Goal: Information Seeking & Learning: Learn about a topic

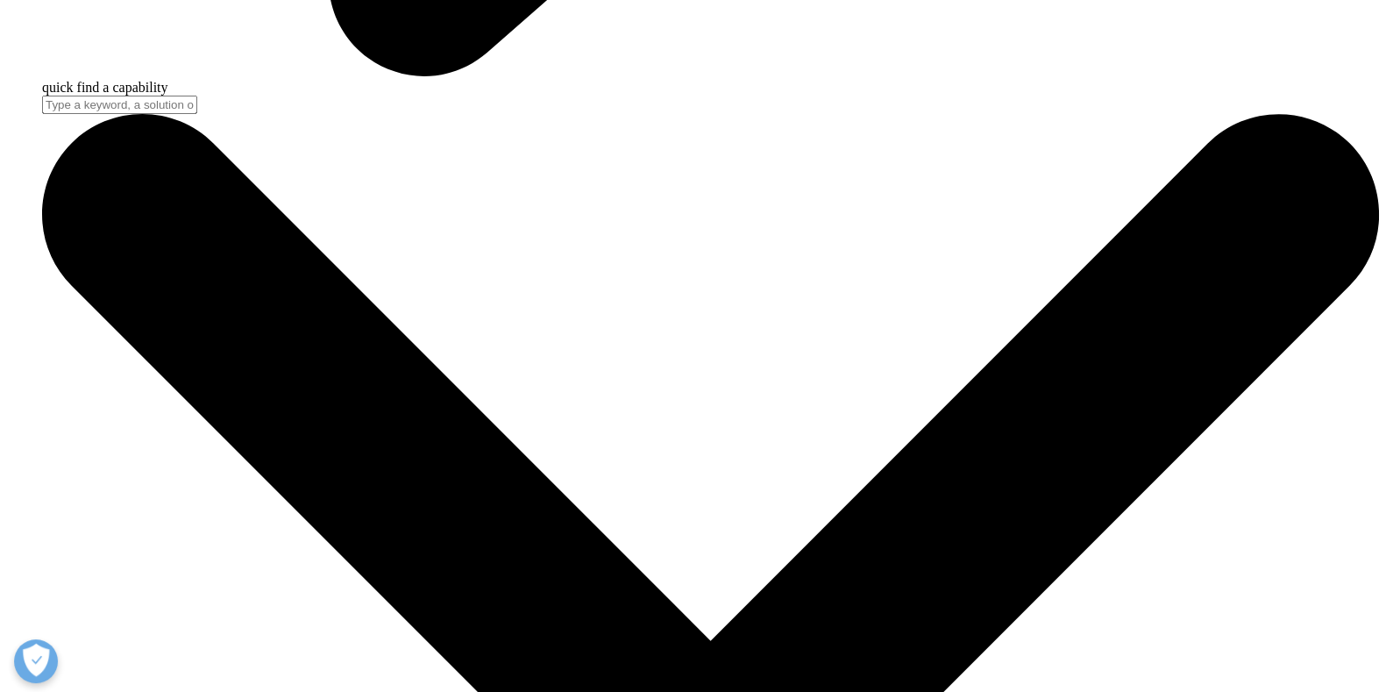
scroll to position [6295, 0]
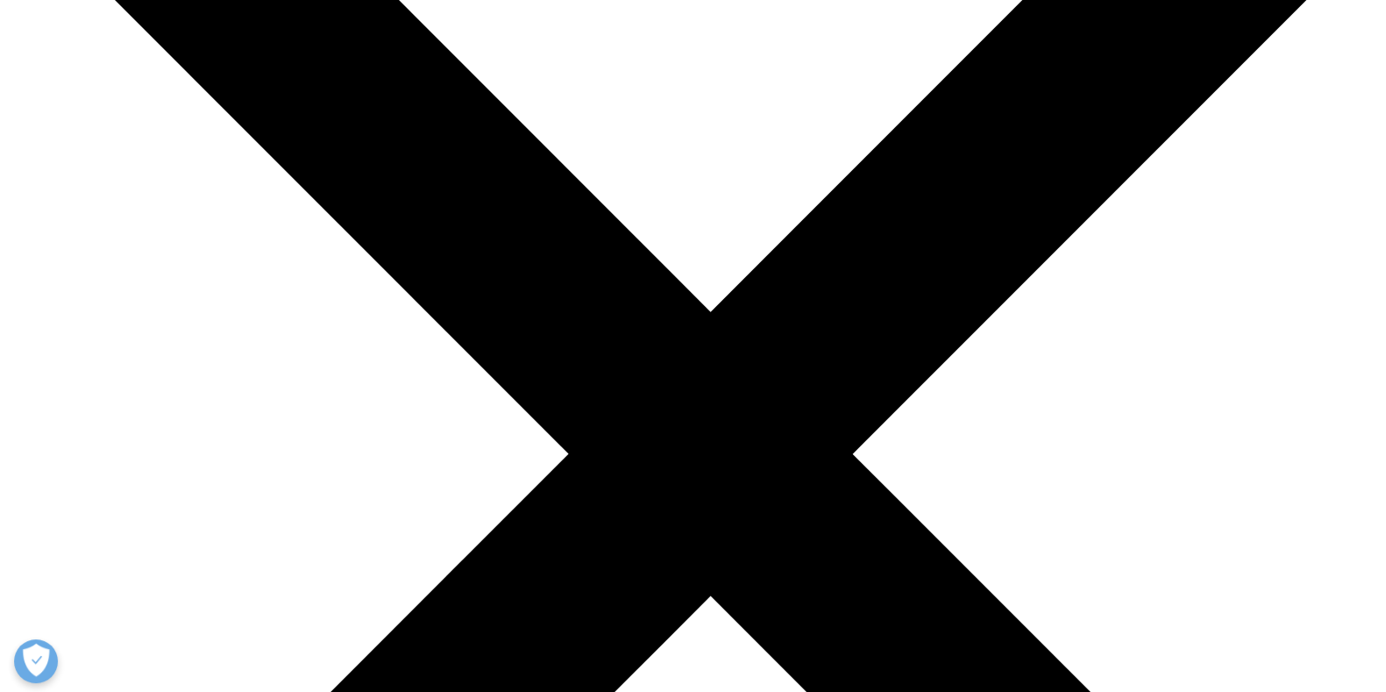
drag, startPoint x: 535, startPoint y: 323, endPoint x: 365, endPoint y: 309, distance: 170.6
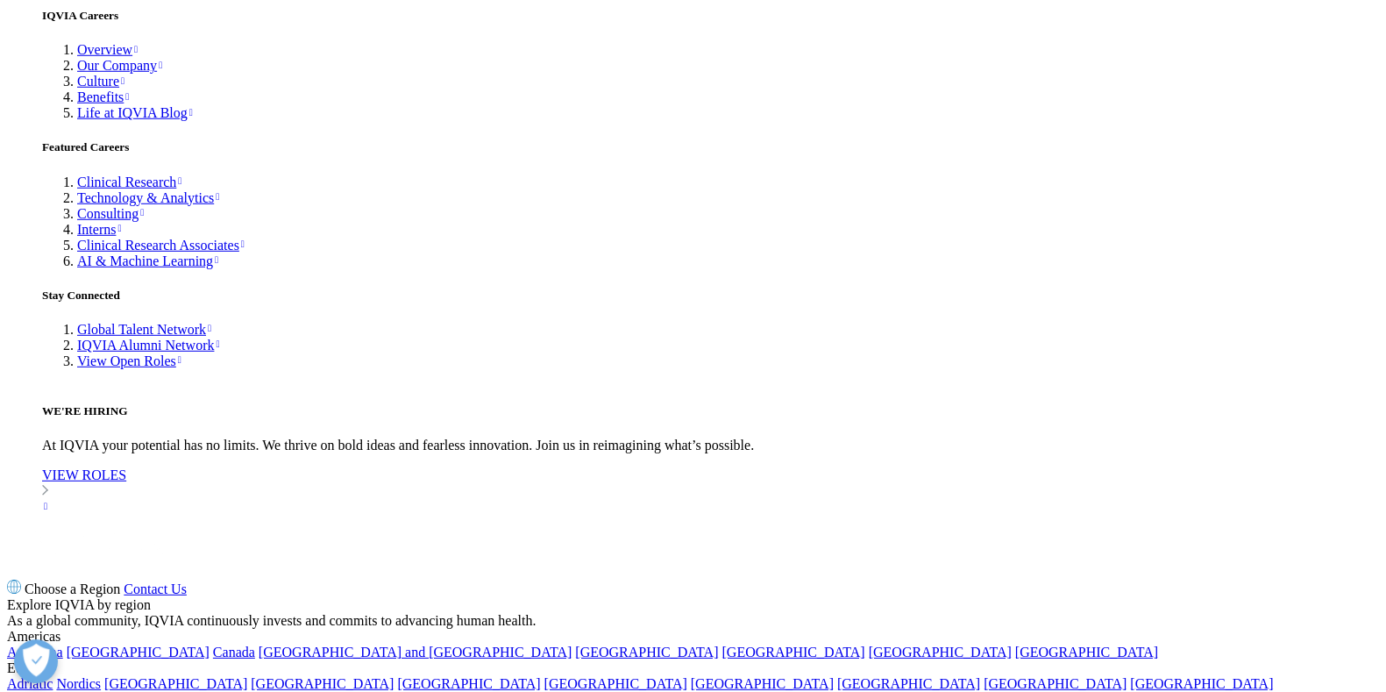
copy li "At least 1 in 3 of people living with obesity in the world will live in a count…"
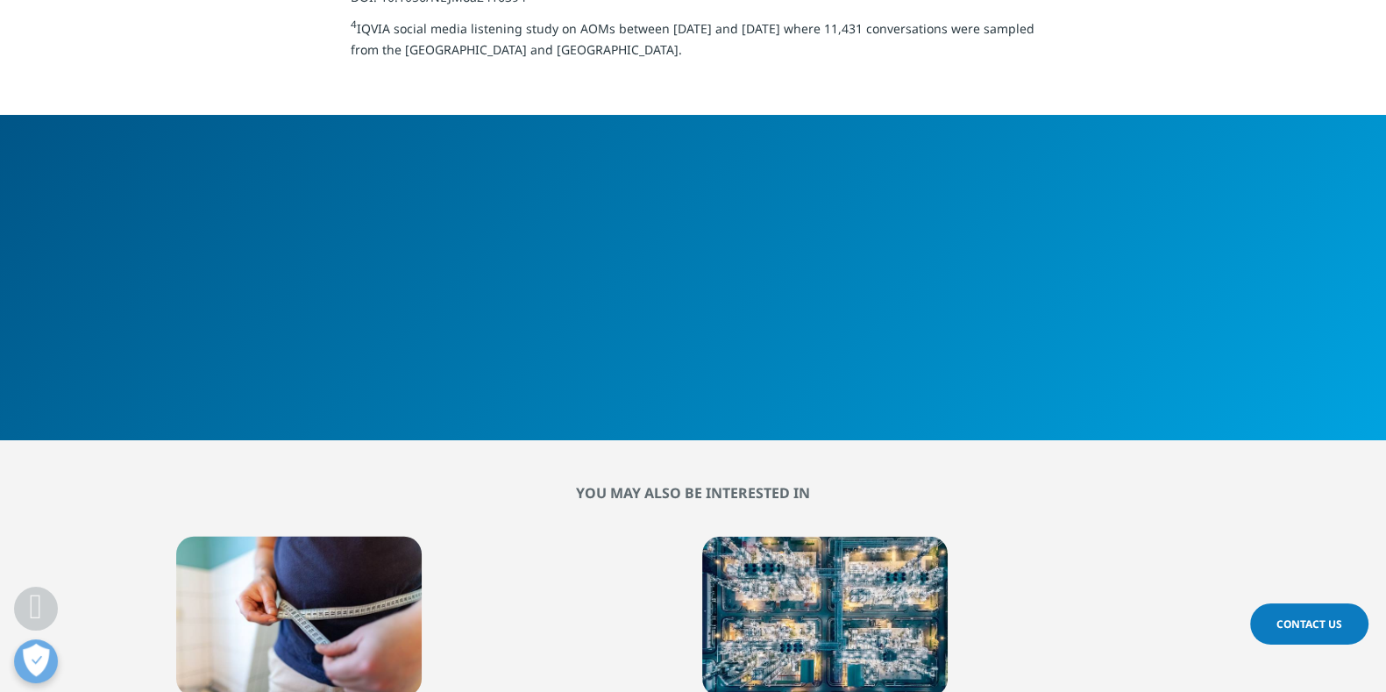
drag, startPoint x: 355, startPoint y: 271, endPoint x: 920, endPoint y: 268, distance: 564.5
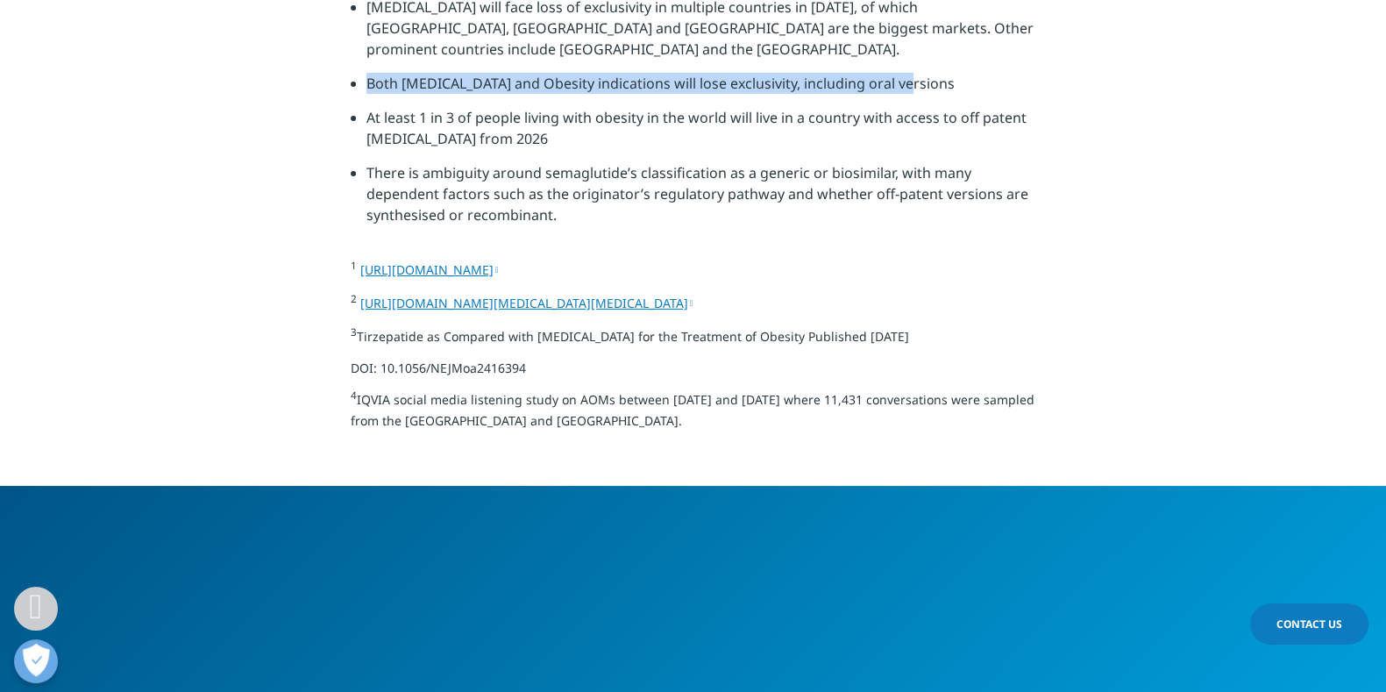
click at [920, 107] on li "Both [MEDICAL_DATA] and Obesity indications will lose exclusivity, including or…" at bounding box center [700, 90] width 669 height 34
copy li "Both [MEDICAL_DATA] and Obesity indications will lose exclusivity, including or…"
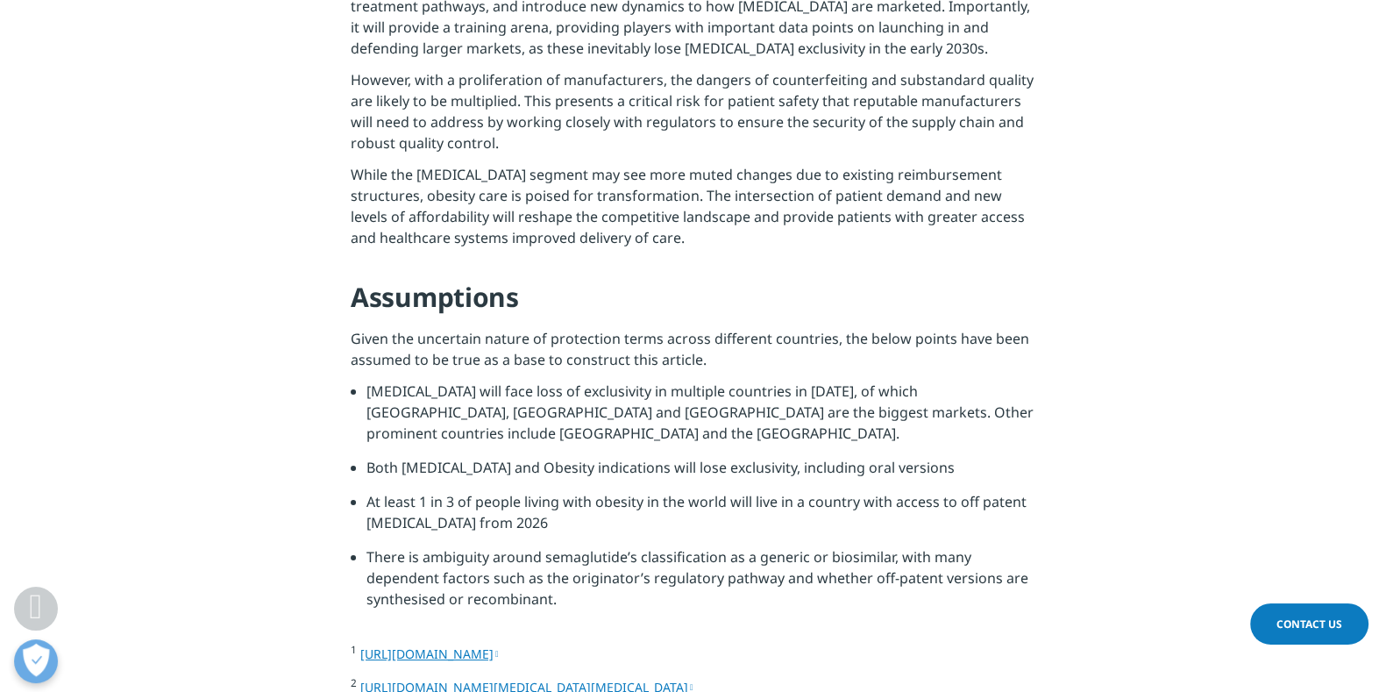
click at [421, 380] on li "[MEDICAL_DATA] will face loss of exclusivity in multiple countries in [DATE], o…" at bounding box center [700, 418] width 669 height 76
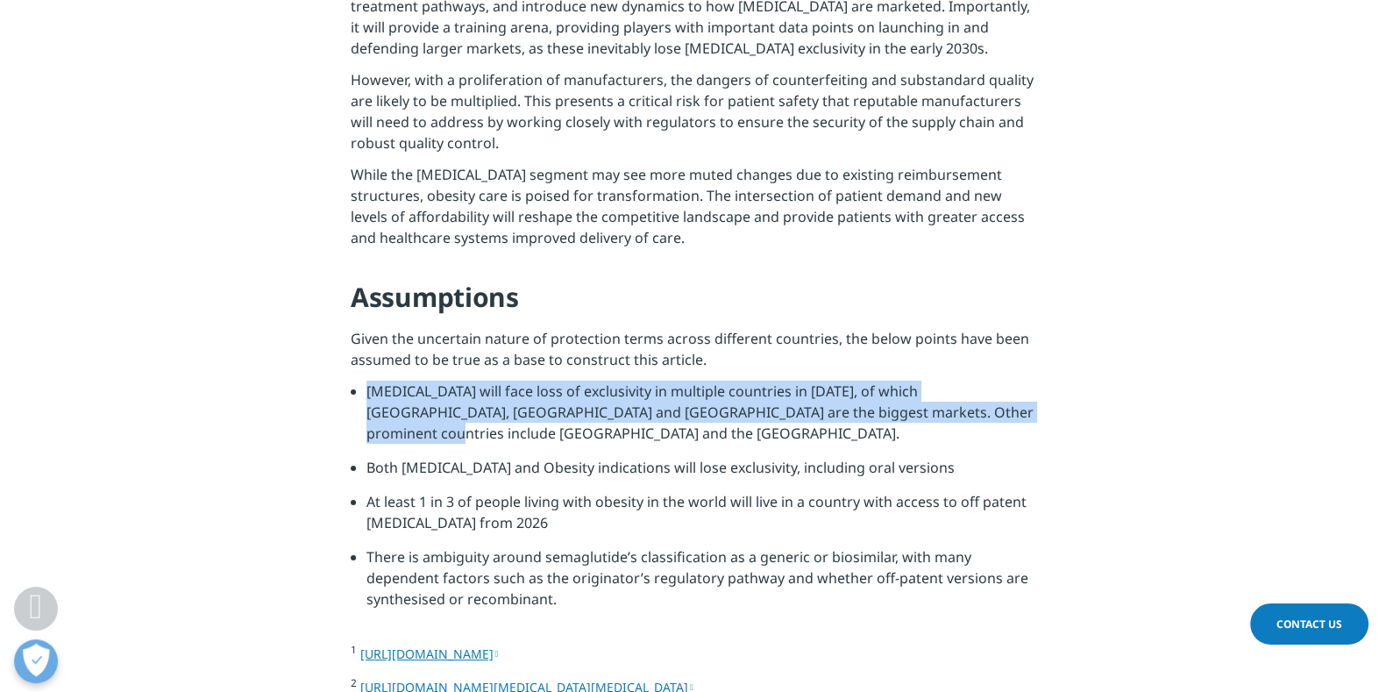
drag, startPoint x: 367, startPoint y: 217, endPoint x: 977, endPoint y: 245, distance: 610.7
click at [977, 380] on li "[MEDICAL_DATA] will face loss of exclusivity in multiple countries in [DATE], o…" at bounding box center [700, 418] width 669 height 76
copy li "[MEDICAL_DATA] will face loss of exclusivity in multiple countries in [DATE], o…"
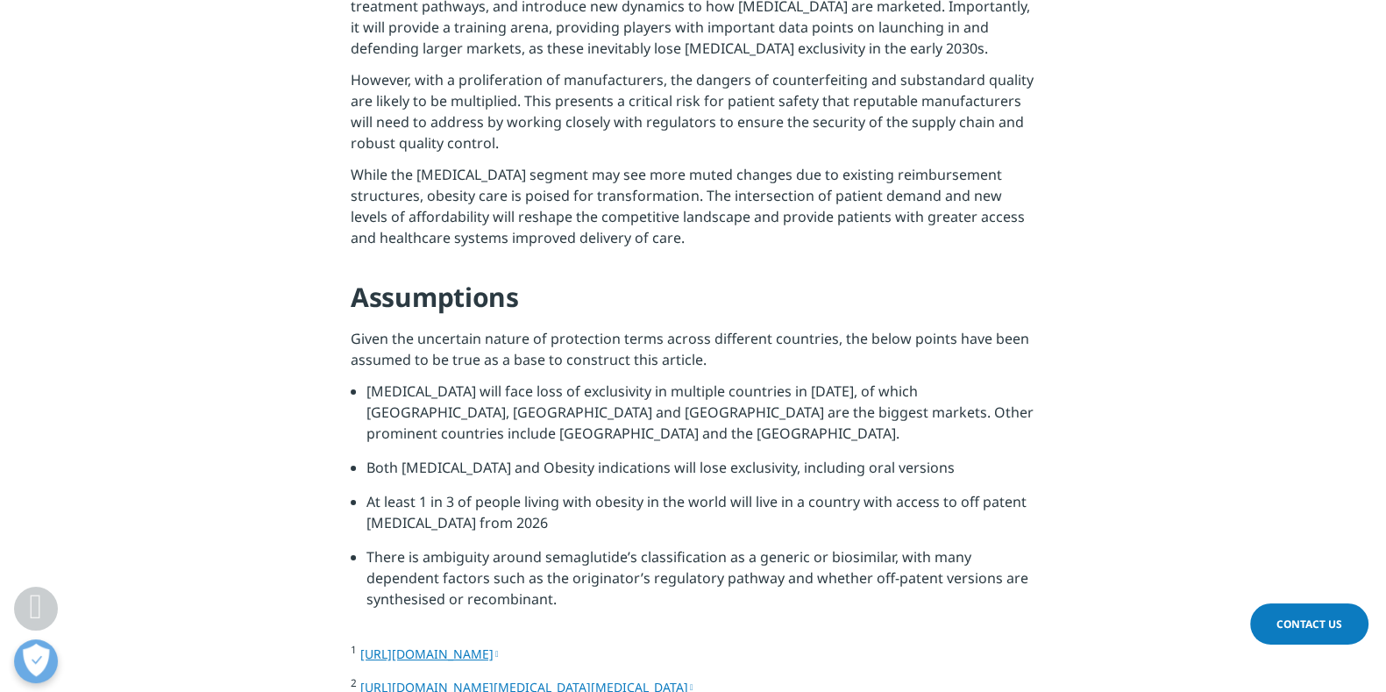
click at [783, 491] on li "At least 1 in 3 of people living with obesity in the world will live in a count…" at bounding box center [700, 518] width 669 height 55
click at [376, 380] on li "[MEDICAL_DATA] will face loss of exclusivity in multiple countries in [DATE], o…" at bounding box center [700, 418] width 669 height 76
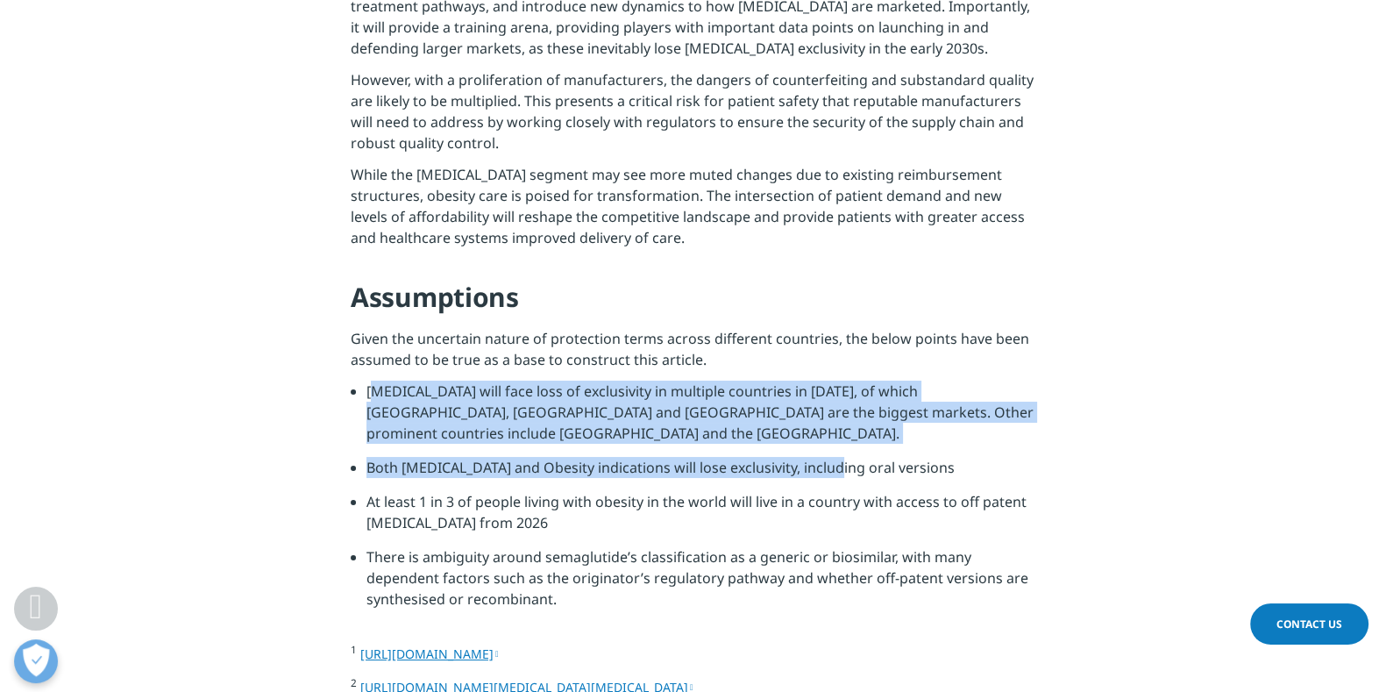
drag, startPoint x: 373, startPoint y: 207, endPoint x: 837, endPoint y: 285, distance: 471.1
click at [837, 380] on ul "[MEDICAL_DATA] will face loss of exclusivity in multiple countries in [DATE], o…" at bounding box center [693, 501] width 685 height 242
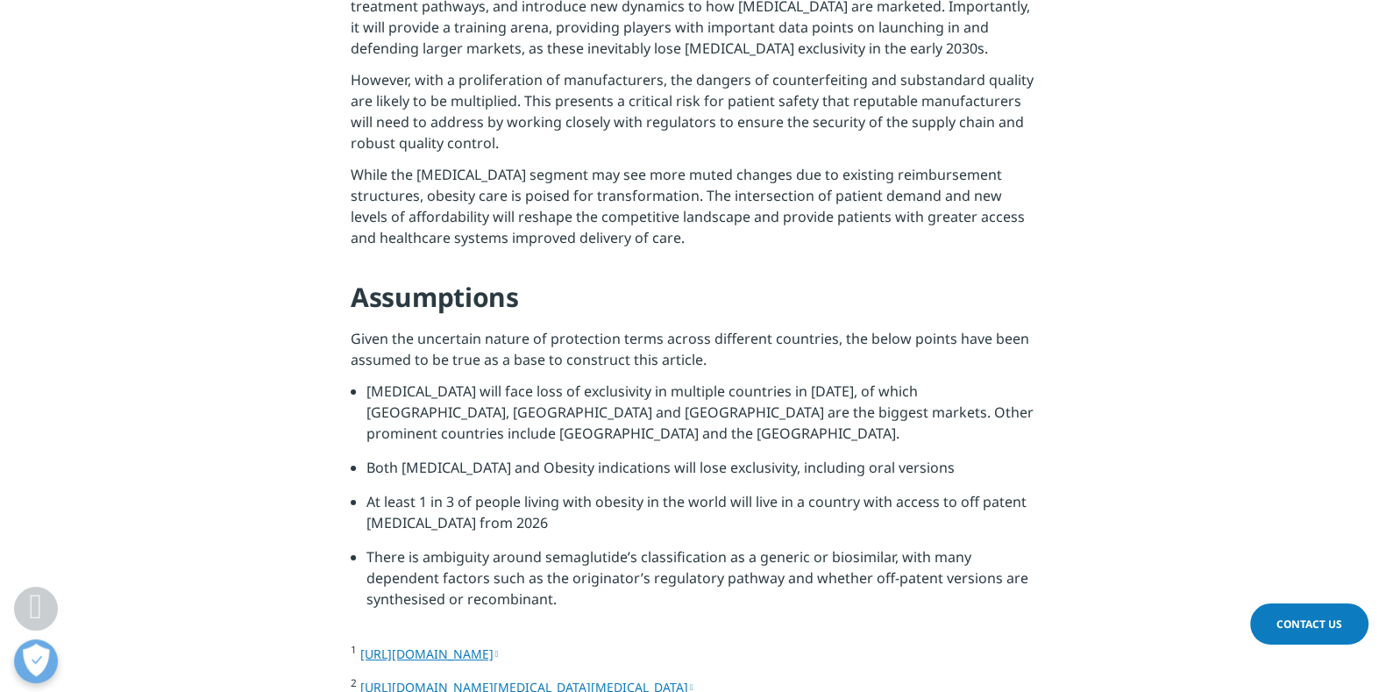
click at [867, 457] on li "Both [MEDICAL_DATA] and Obesity indications will lose exclusivity, including or…" at bounding box center [700, 474] width 669 height 34
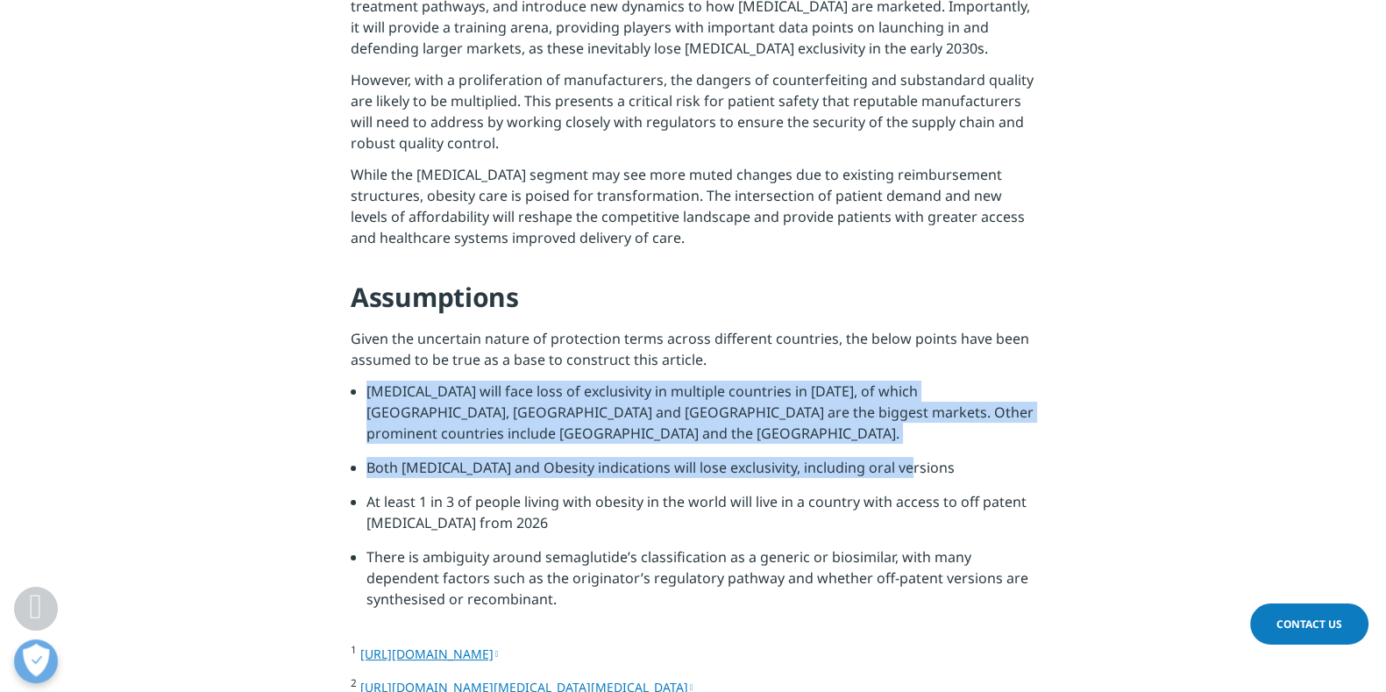
drag, startPoint x: 913, startPoint y: 271, endPoint x: 425, endPoint y: 243, distance: 489.1
click at [359, 380] on ul "[MEDICAL_DATA] will face loss of exclusivity in multiple countries in [DATE], o…" at bounding box center [693, 501] width 685 height 242
copy ul "[MEDICAL_DATA] will face loss of exclusivity in multiple countries in [DATE], o…"
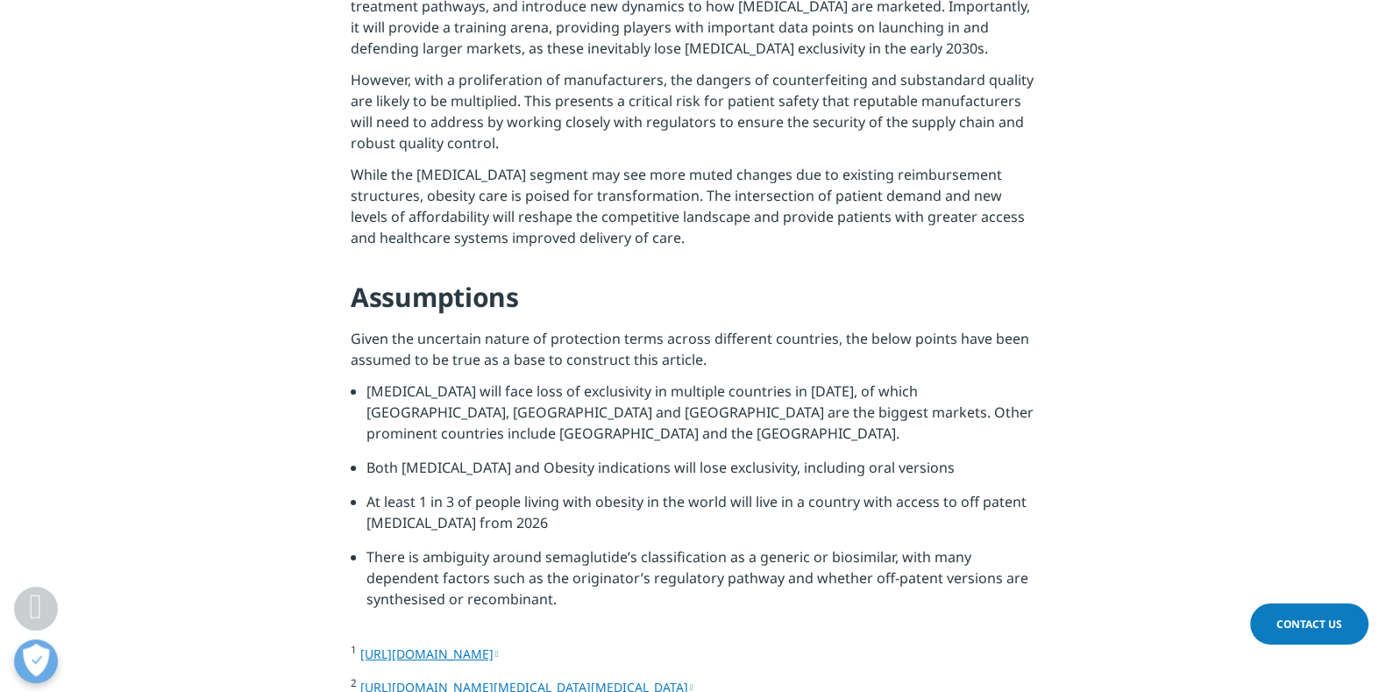
click at [648, 491] on li "At least 1 in 3 of people living with obesity in the world will live in a count…" at bounding box center [700, 518] width 669 height 55
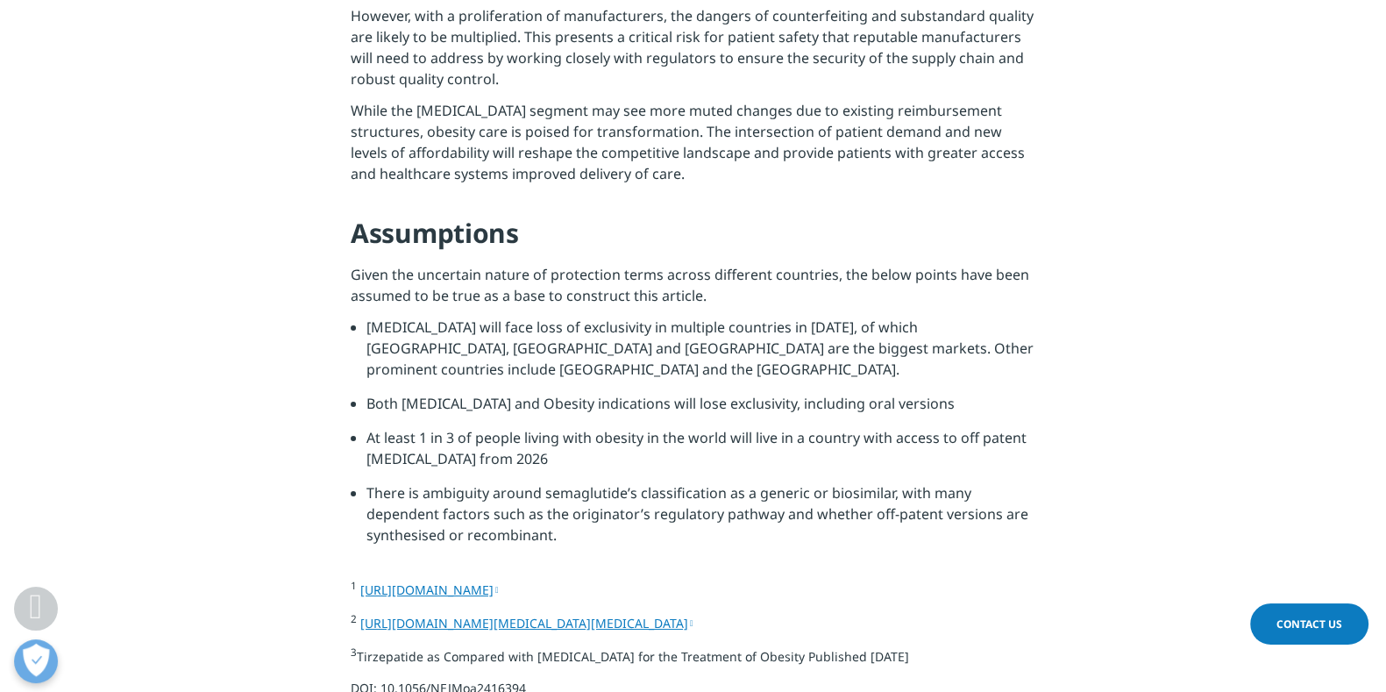
scroll to position [6404, 0]
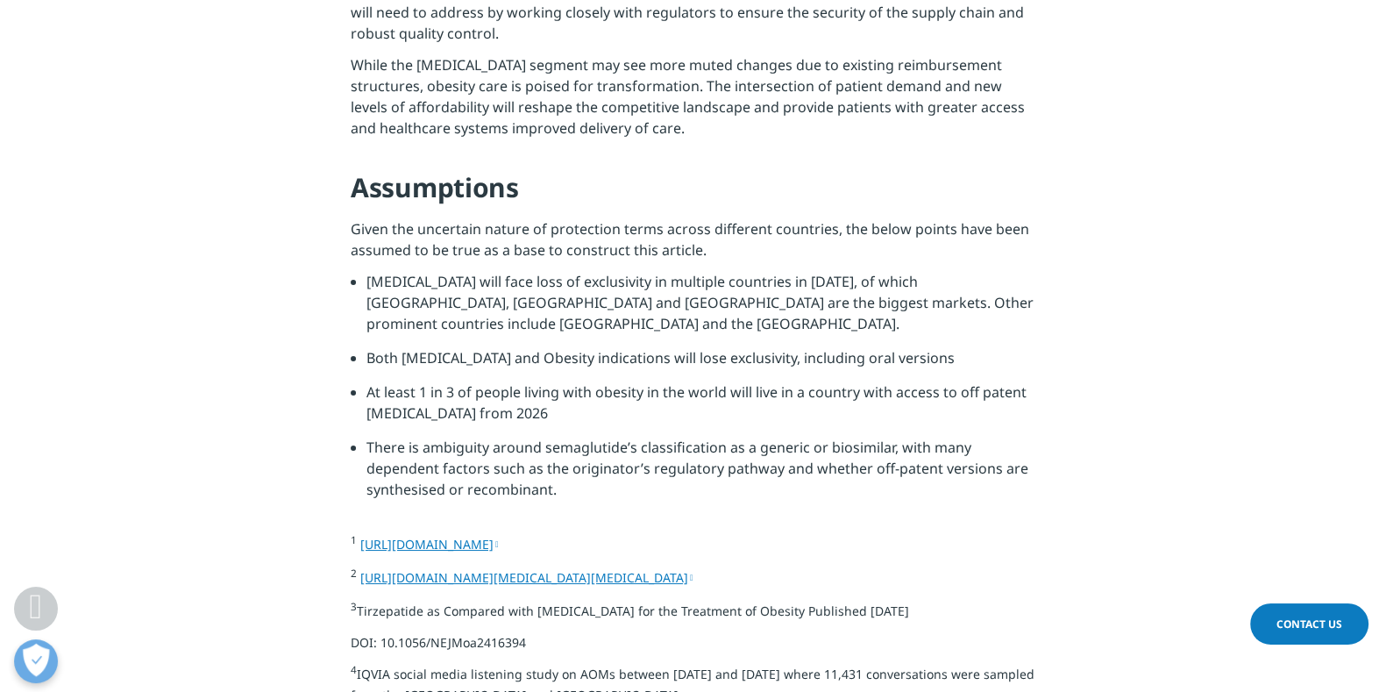
click at [368, 437] on li "There is ambiguity around semaglutide’s classification as a generic or biosimil…" at bounding box center [700, 475] width 669 height 76
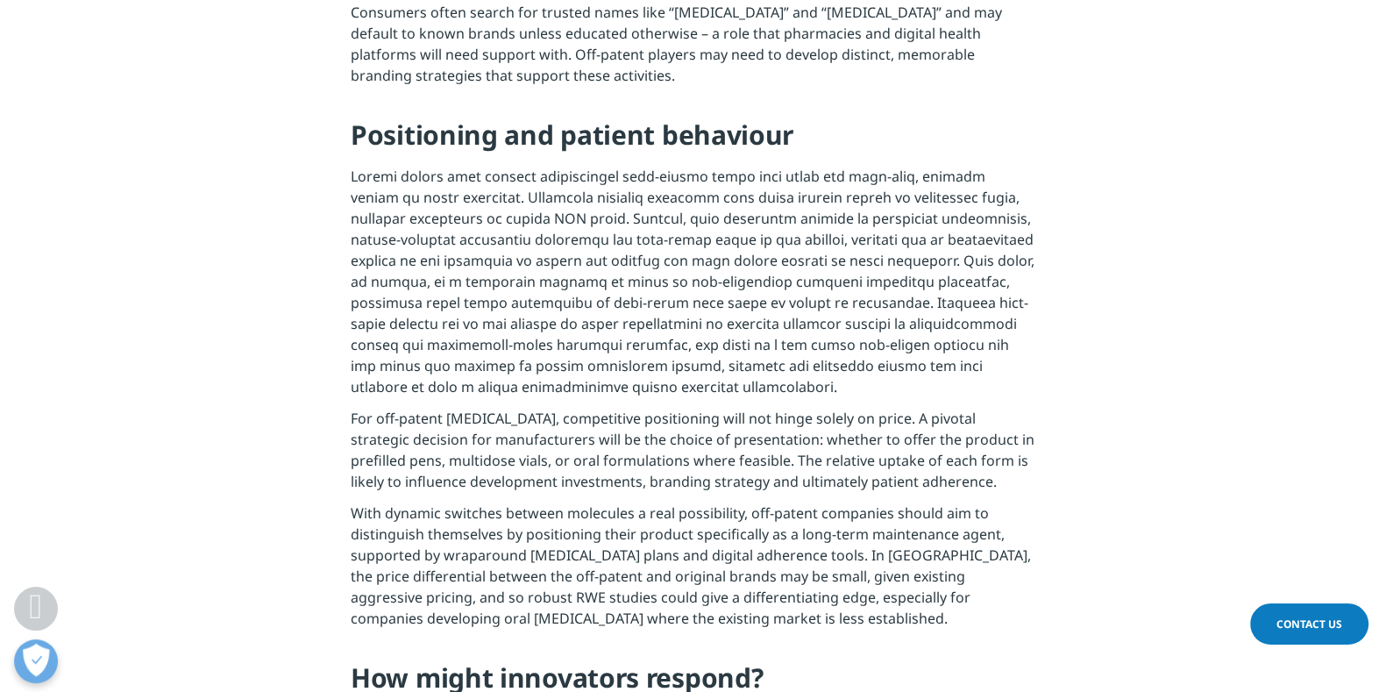
scroll to position [5089, 0]
